Goal: Ask a question

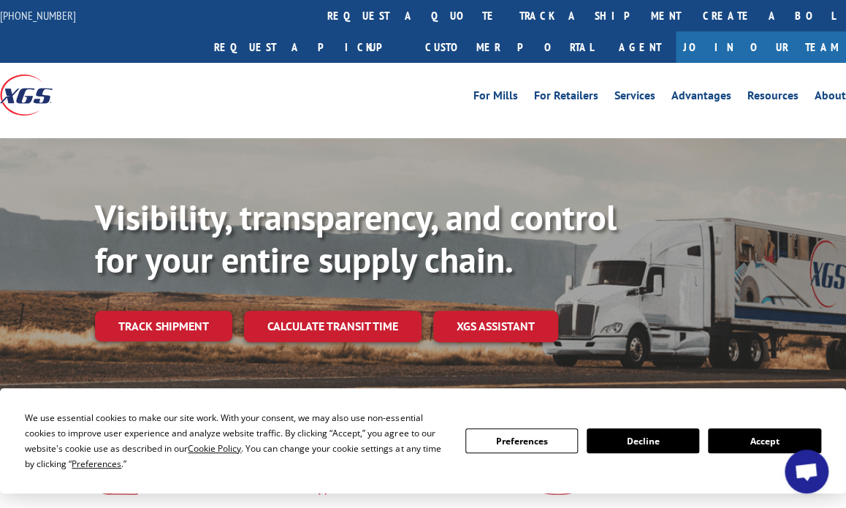
click at [735, 434] on button "Accept" at bounding box center [764, 440] width 112 height 25
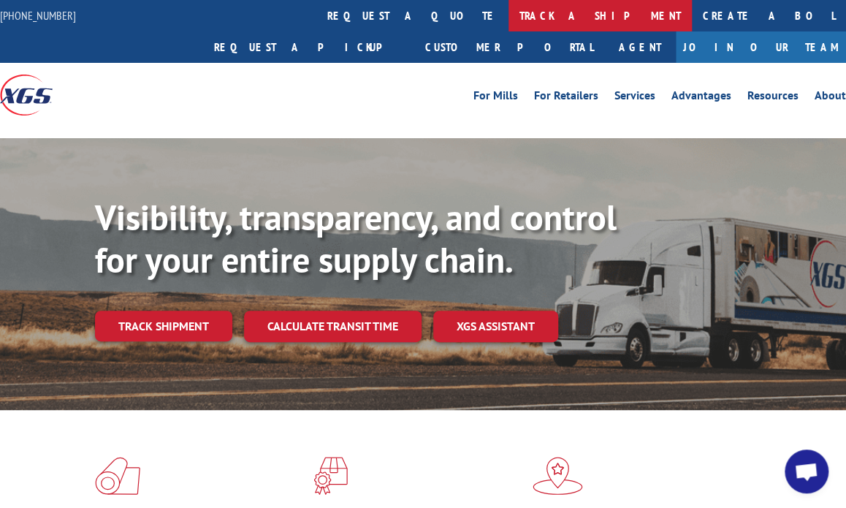
click at [508, 23] on link "track a shipment" at bounding box center [599, 15] width 183 height 31
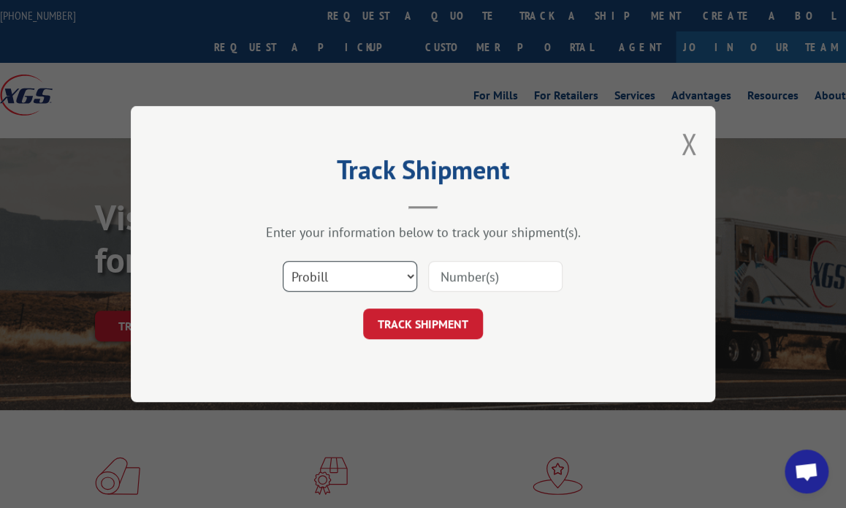
click at [362, 269] on select "Select category... Probill BOL PO" at bounding box center [350, 276] width 134 height 31
select select "po"
click at [283, 261] on select "Select category... Probill BOL PO" at bounding box center [350, 276] width 134 height 31
click at [468, 272] on input at bounding box center [495, 276] width 134 height 31
type input "41491848"
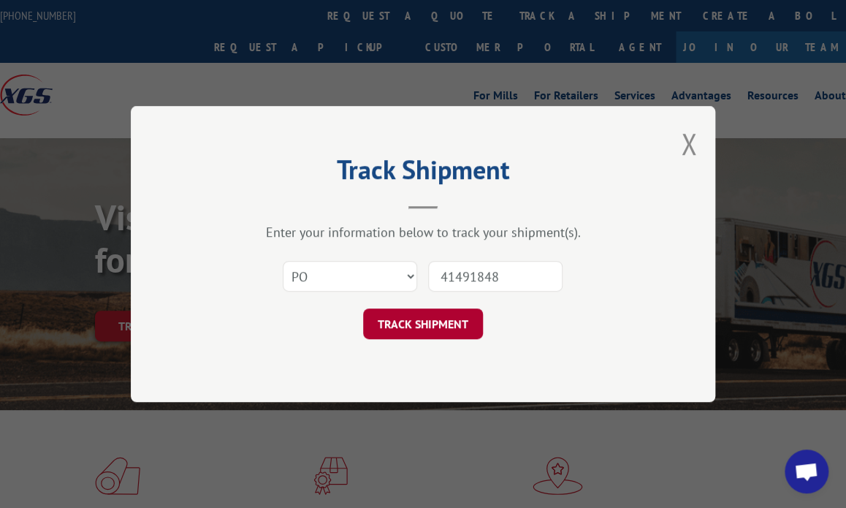
click at [453, 327] on button "TRACK SHIPMENT" at bounding box center [423, 323] width 120 height 31
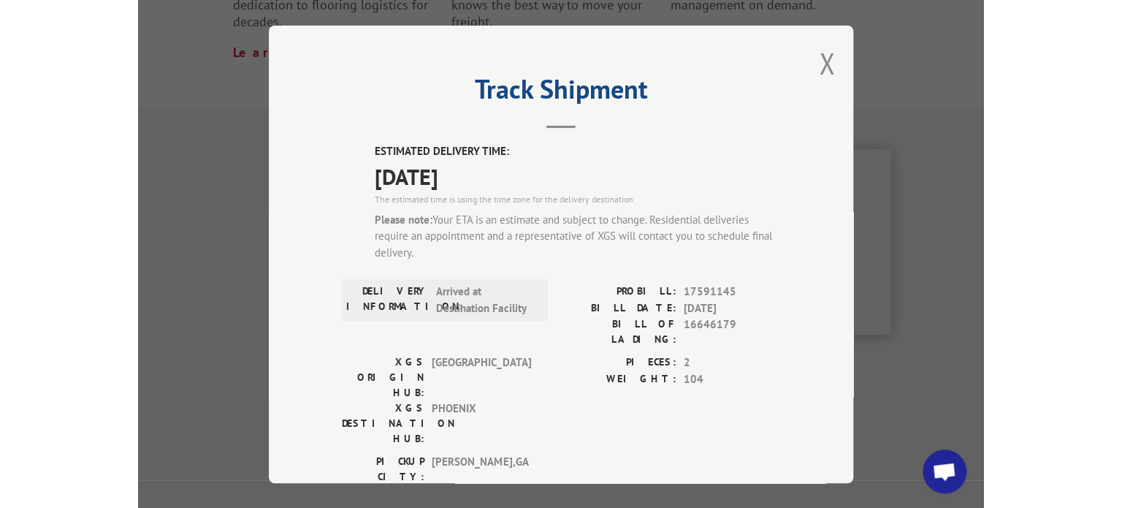
scroll to position [606, 0]
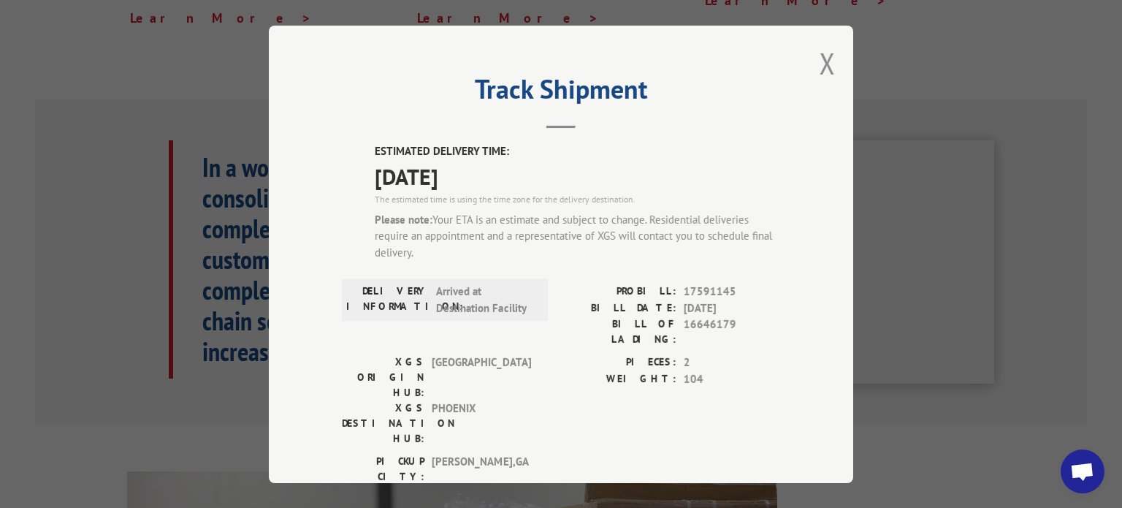
click at [836, 59] on div "Track Shipment ESTIMATED DELIVERY TIME: 09/05/2025 The estimated time is using …" at bounding box center [561, 254] width 584 height 457
click at [827, 63] on button "Close modal" at bounding box center [827, 63] width 16 height 39
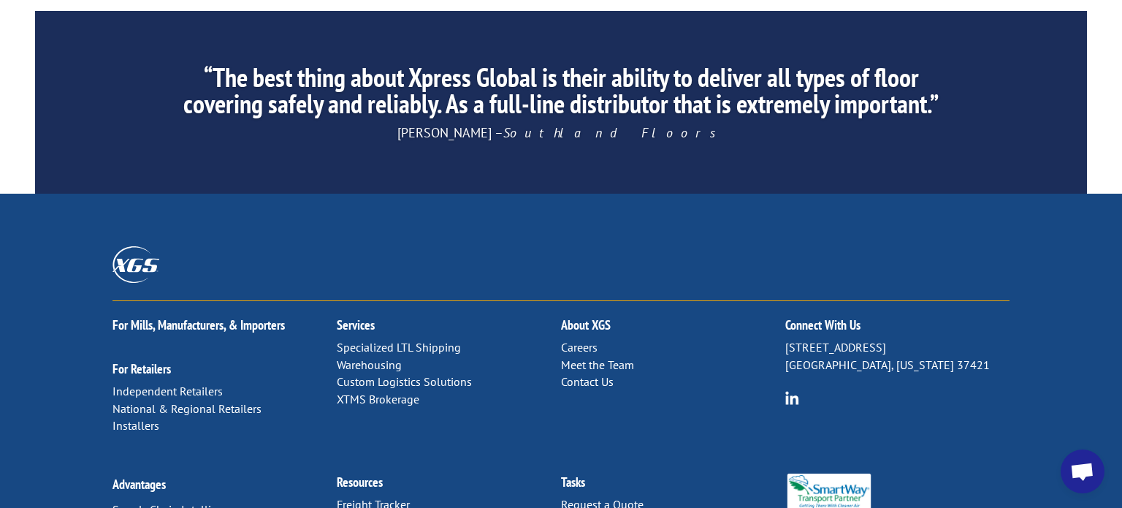
scroll to position [2371, 0]
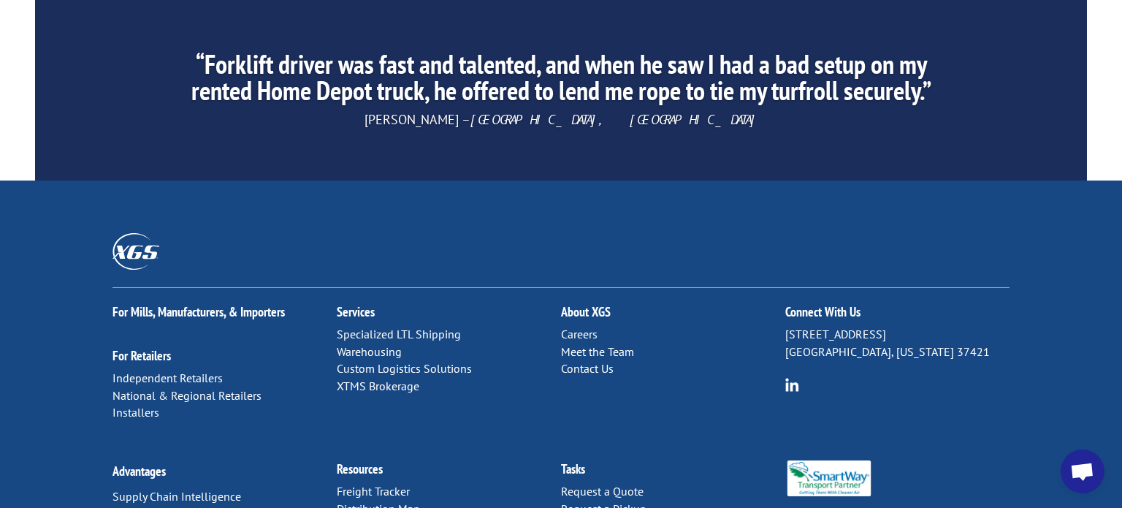
click at [587, 361] on link "Contact Us" at bounding box center [587, 368] width 53 height 15
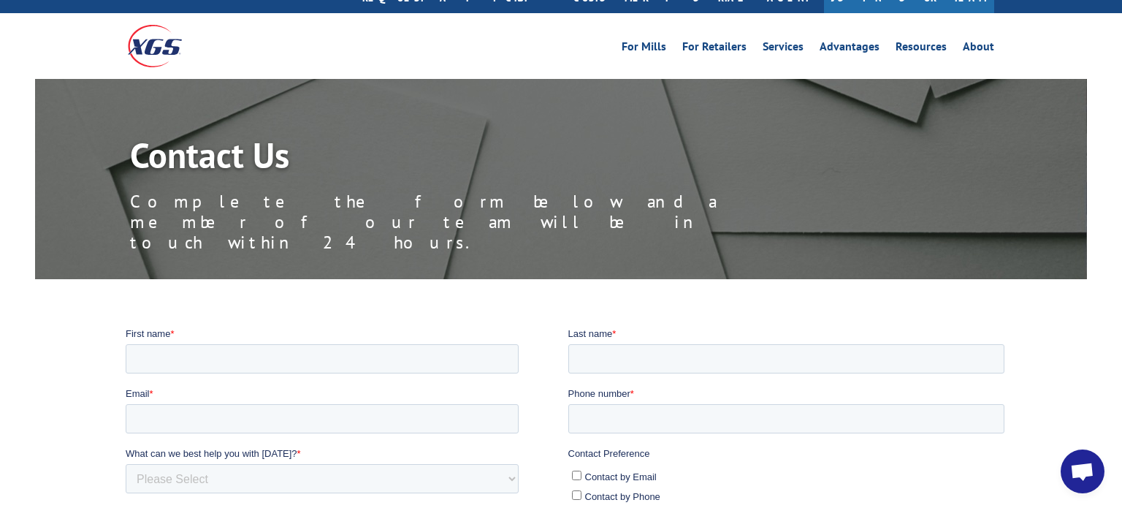
scroll to position [47, 0]
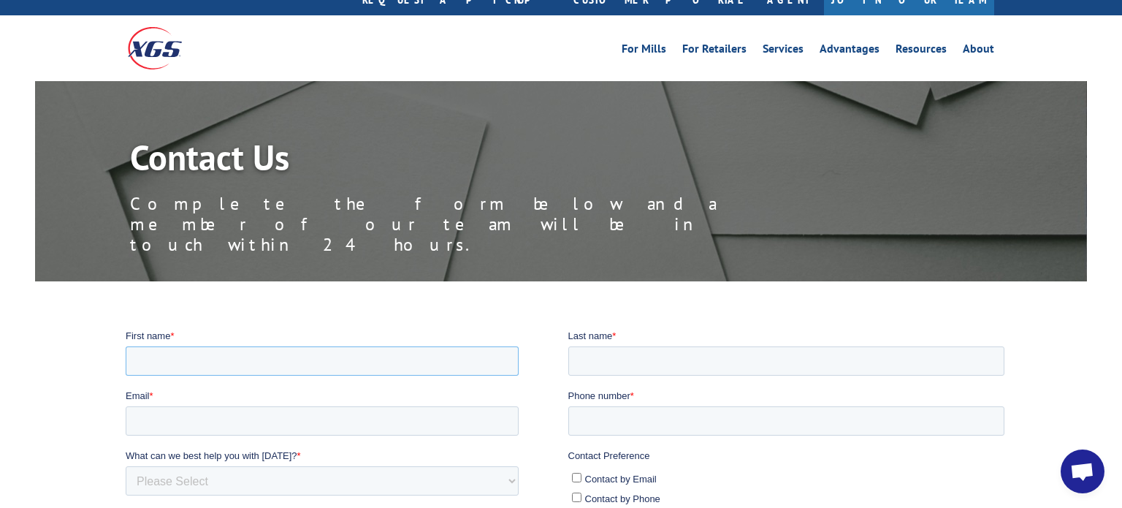
click at [408, 367] on input "First name *" at bounding box center [321, 360] width 393 height 29
type input "[PERSON_NAME]"
type input "[EMAIL_ADDRESS][DOMAIN_NAME]"
click at [666, 410] on input "07593846357" at bounding box center [786, 419] width 437 height 29
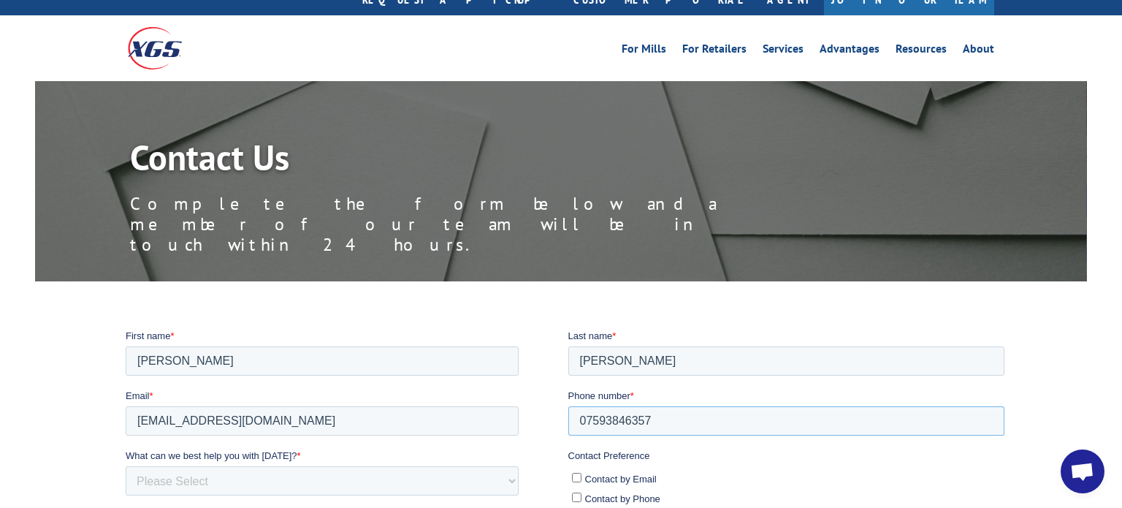
type input "4803246503"
click at [294, 481] on select "Please Select Quoting, Opening New Account, or New Business Opportunity Shipmen…" at bounding box center [321, 479] width 393 height 29
select select "Customer Service"
click at [125, 465] on select "Please Select Quoting, Opening New Account, or New Business Opportunity Shipmen…" at bounding box center [321, 479] width 393 height 29
click at [577, 494] on input "Contact by Phone" at bounding box center [575, 496] width 9 height 9
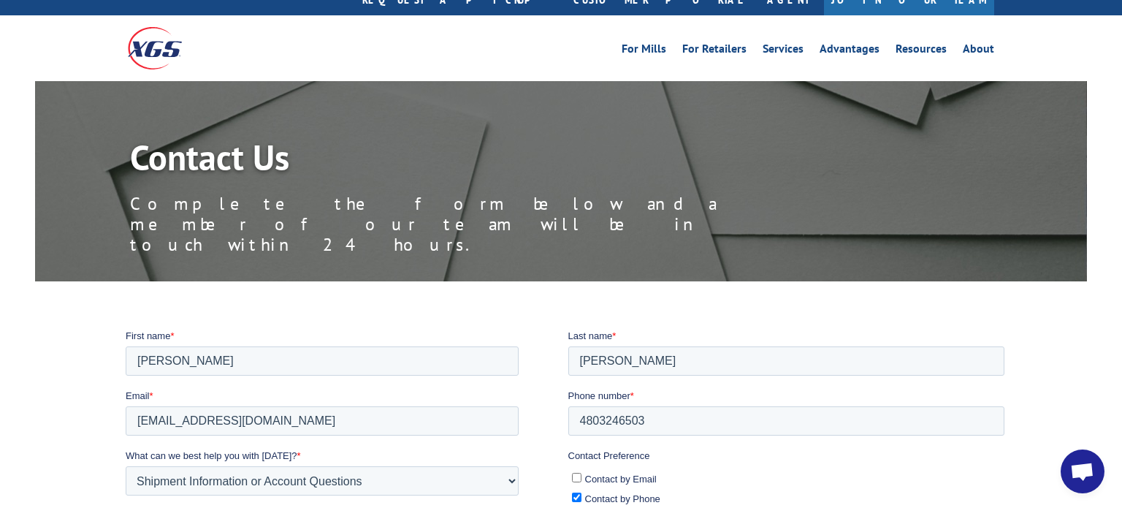
checkbox input "true"
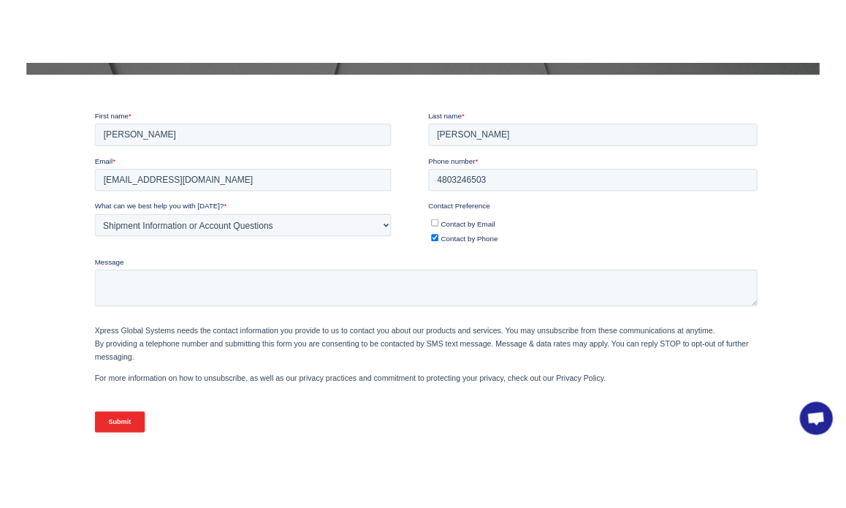
scroll to position [313, 0]
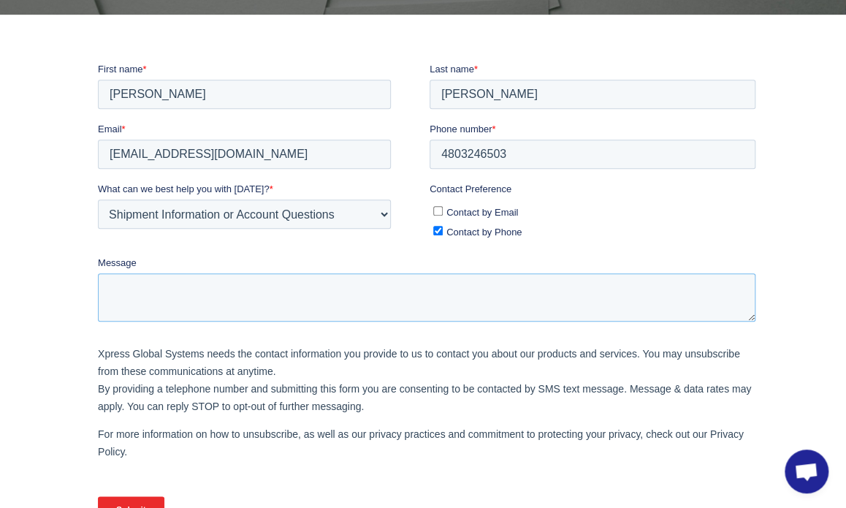
click at [238, 294] on textarea "Message" at bounding box center [425, 297] width 657 height 48
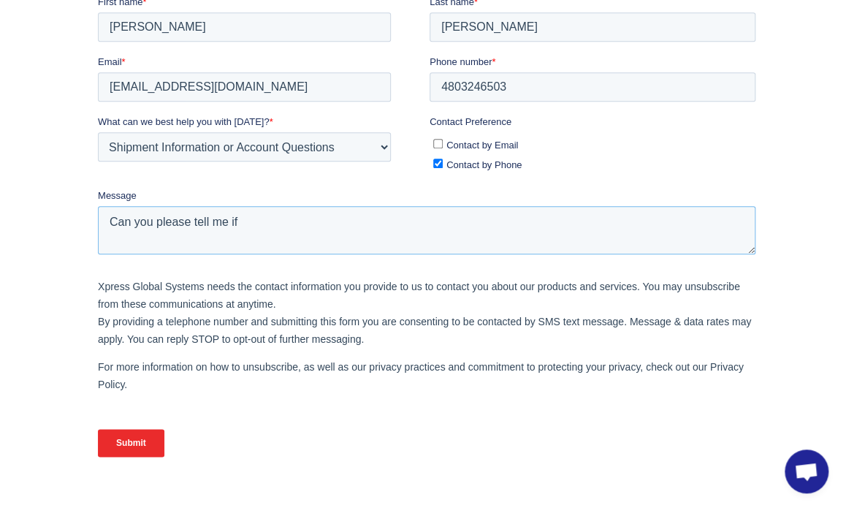
scroll to position [378, 0]
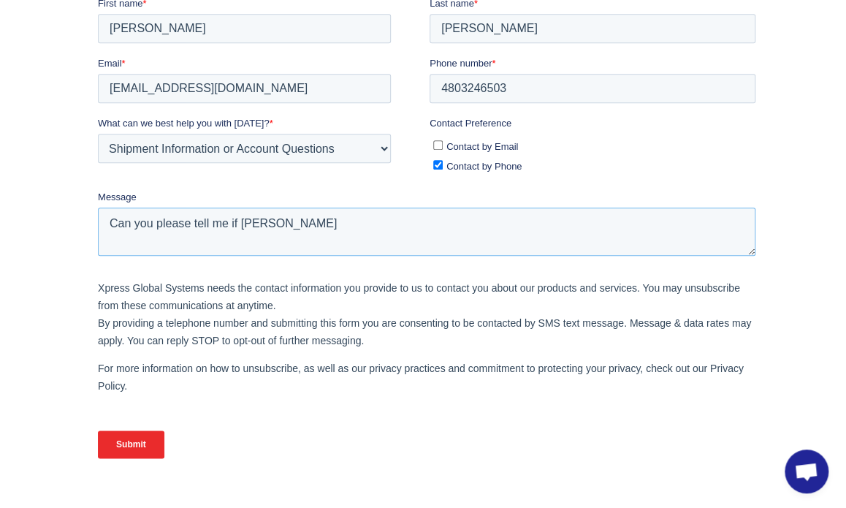
paste textarea "41491848"
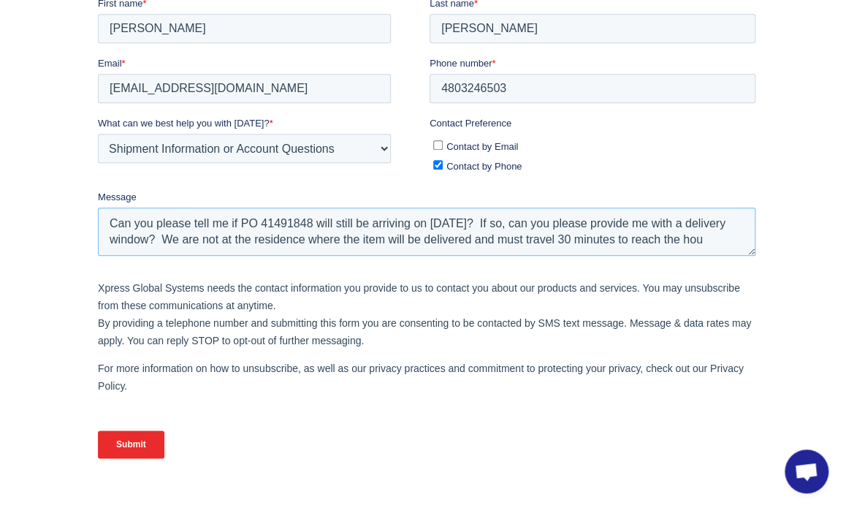
scroll to position [7, 0]
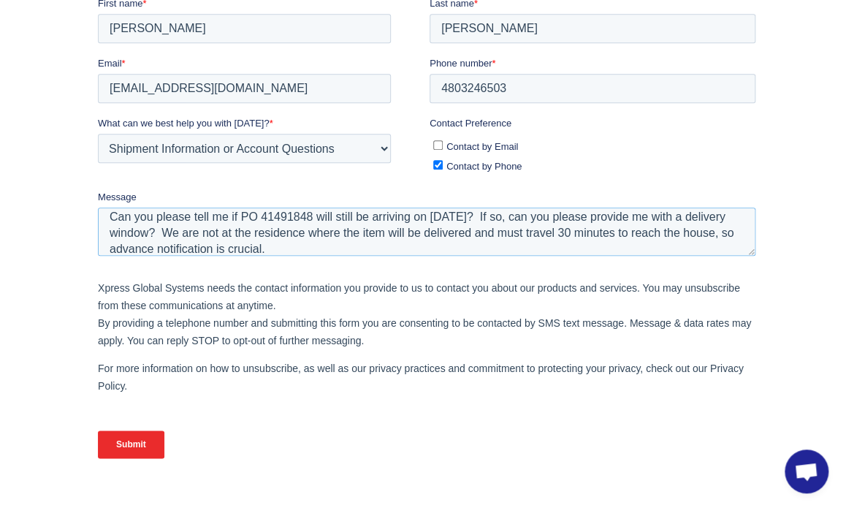
click at [112, 215] on textarea "Can you please tell me if PO 41491848 will still be arriving on [DATE]? If so, …" at bounding box center [425, 232] width 657 height 48
click at [631, 217] on textarea "I am scheduled to receive a delivery (PO 41491848) on [DATE]? Can you please co…" at bounding box center [425, 232] width 657 height 48
type textarea "I am scheduled to receive a delivery (PO 41491848) on [DATE]? Can you please co…"
click at [140, 443] on input "Submit" at bounding box center [130, 445] width 66 height 28
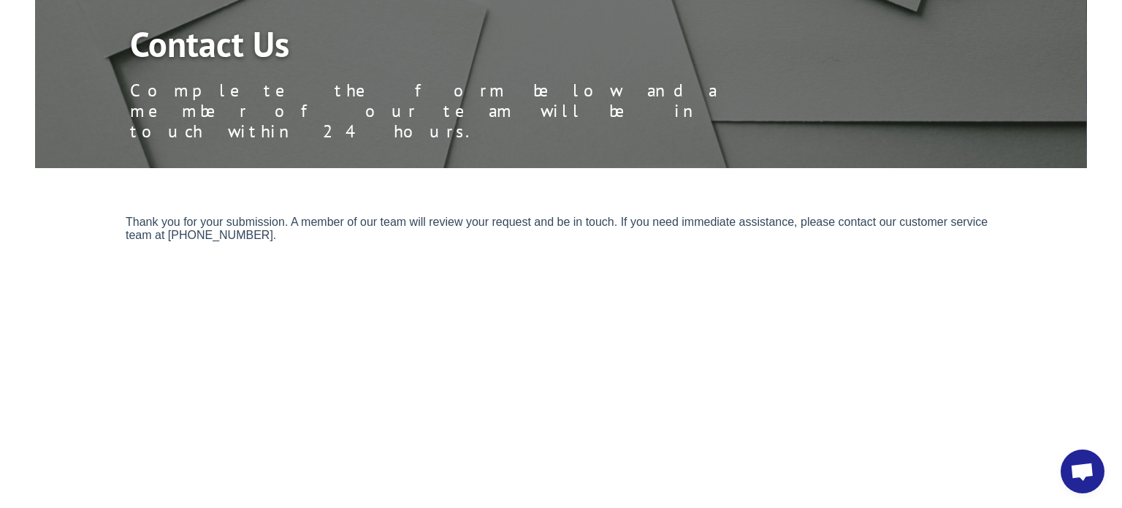
scroll to position [0, 0]
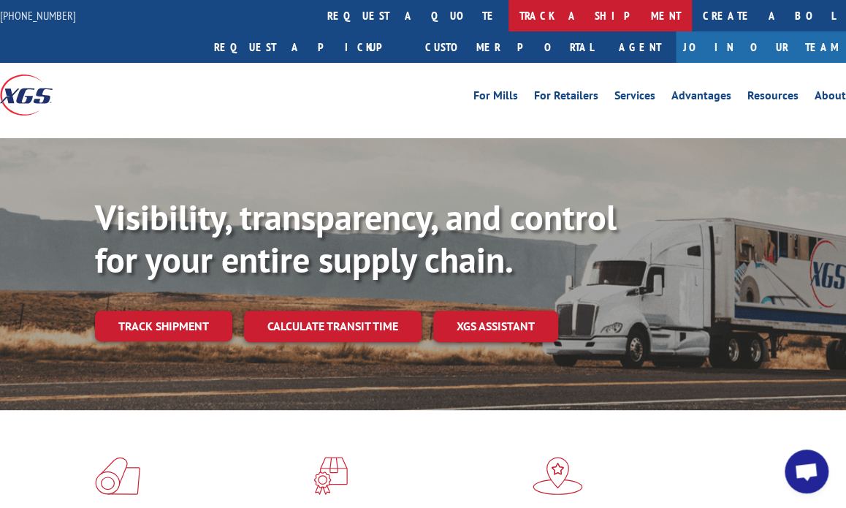
click at [508, 9] on link "track a shipment" at bounding box center [599, 15] width 183 height 31
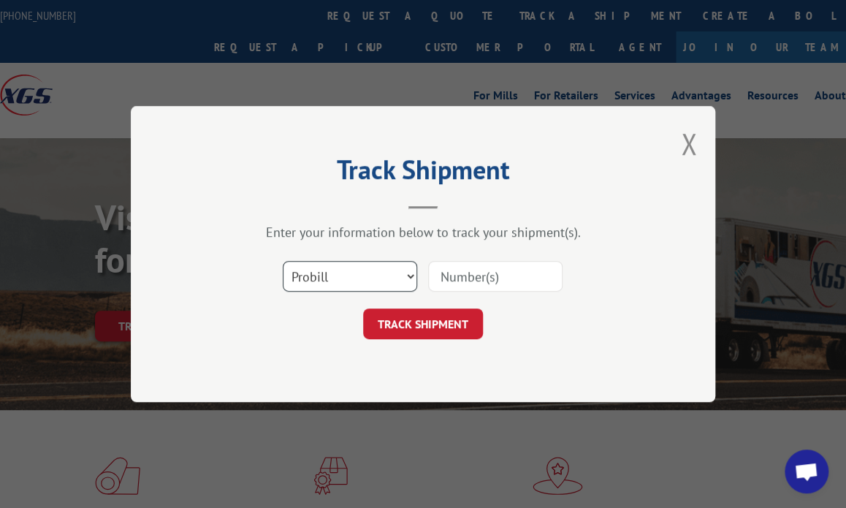
click at [386, 262] on select "Select category... Probill BOL PO" at bounding box center [350, 276] width 134 height 31
select select "po"
click at [283, 261] on select "Select category... Probill BOL PO" at bounding box center [350, 276] width 134 height 31
click at [505, 283] on input at bounding box center [495, 276] width 134 height 31
type input "41491848"
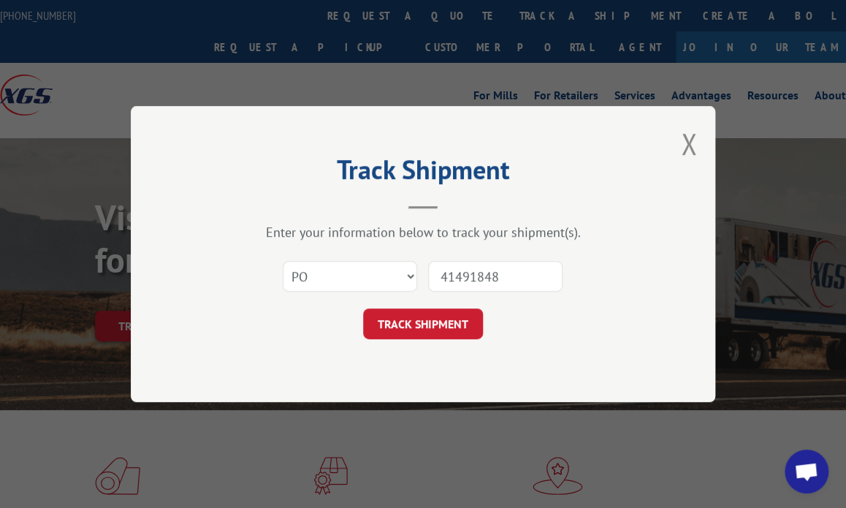
click at [470, 285] on input "41491848" at bounding box center [495, 276] width 134 height 31
